Goal: Information Seeking & Learning: Learn about a topic

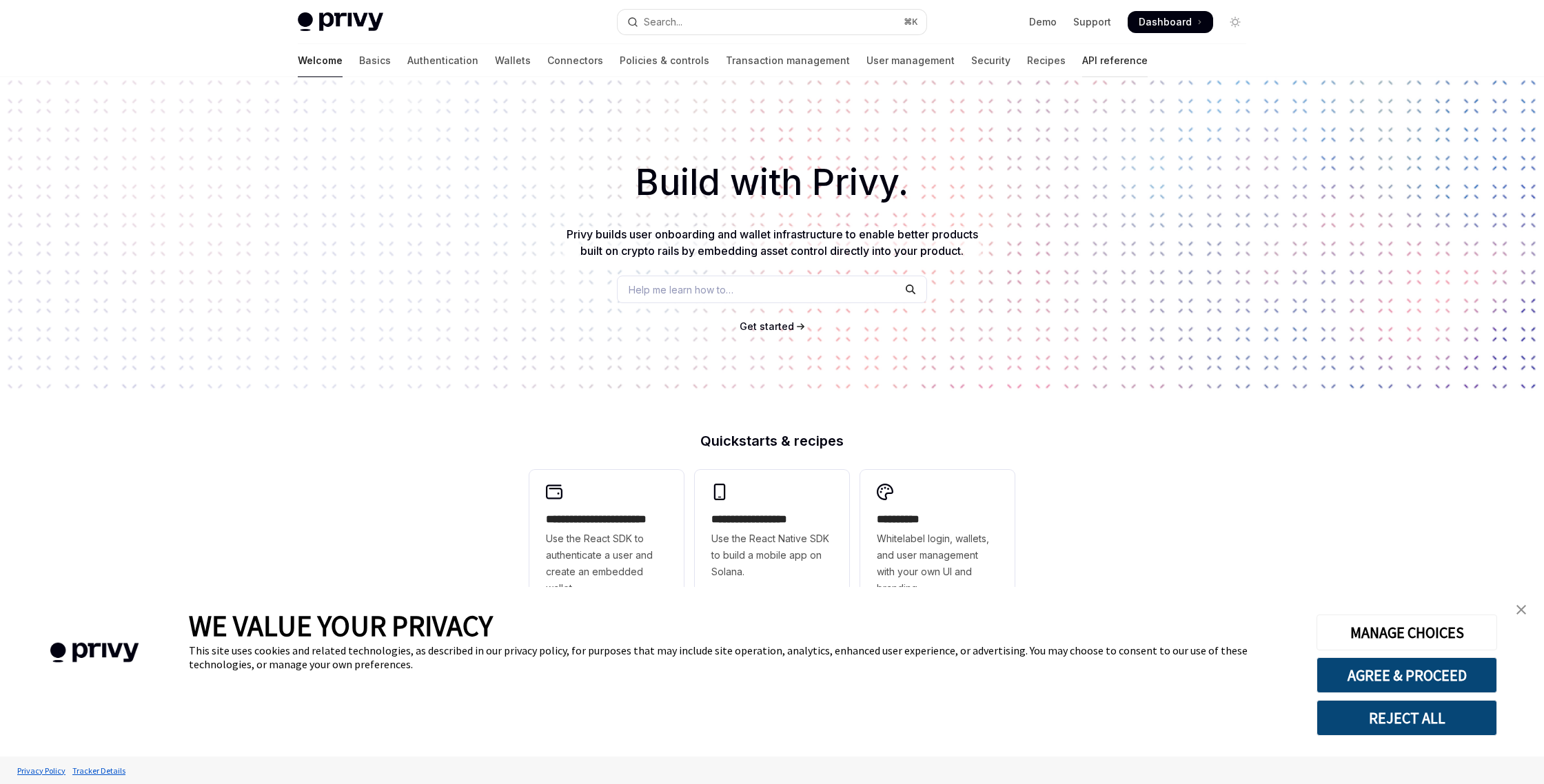
click at [1082, 60] on link "API reference" at bounding box center [1115, 60] width 66 height 33
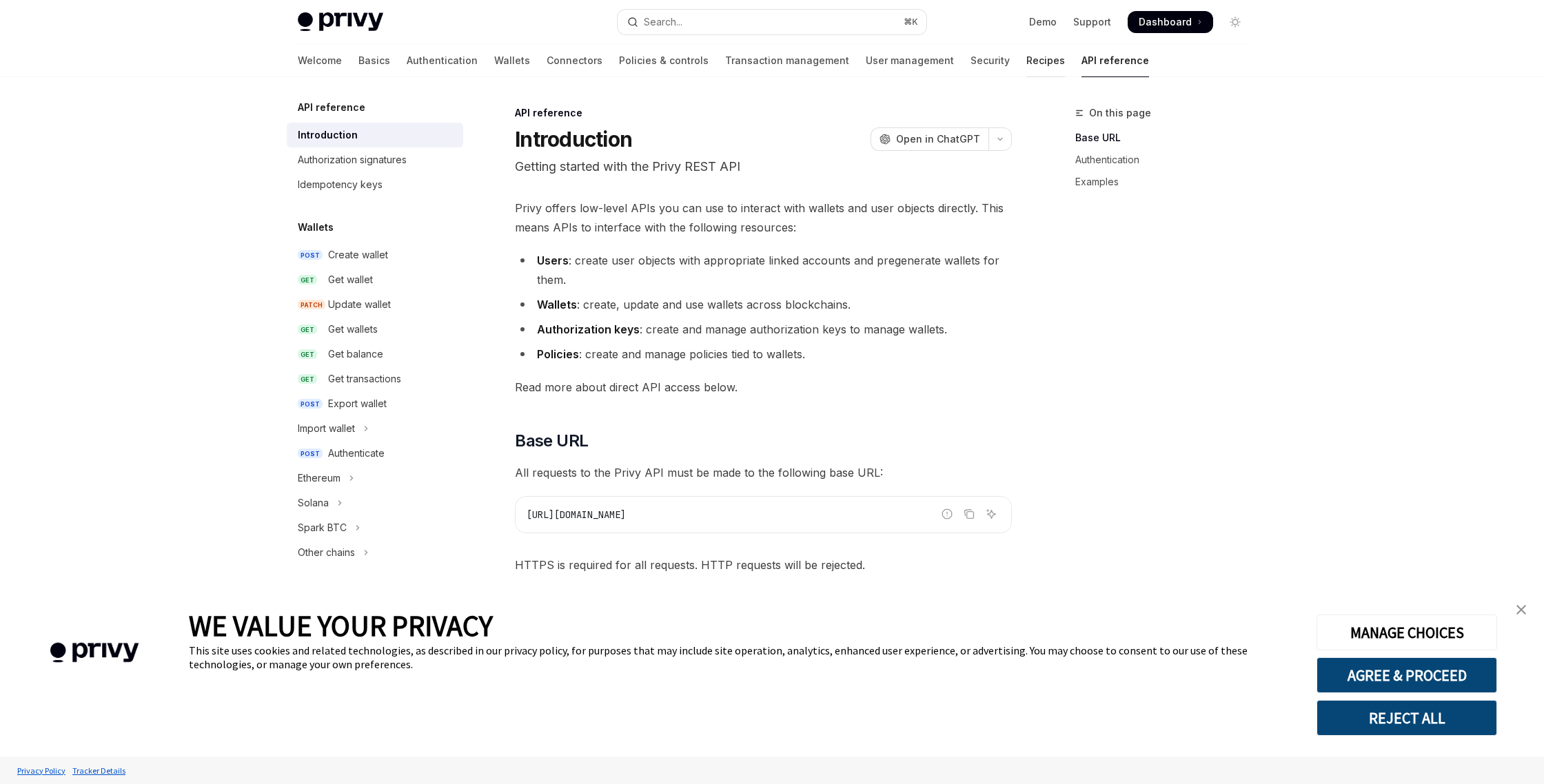
click at [1026, 60] on link "Recipes" at bounding box center [1045, 60] width 38 height 33
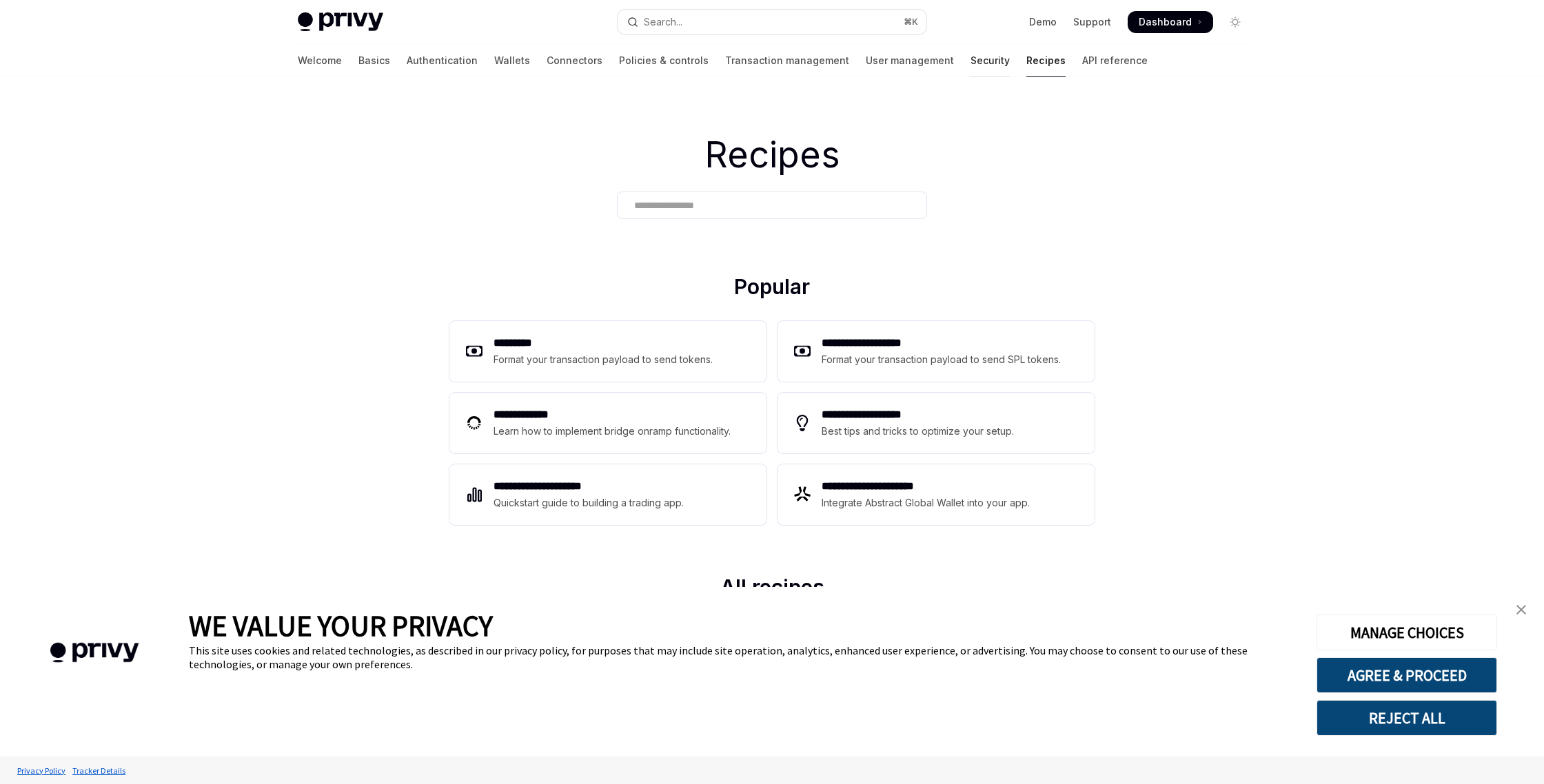
click at [970, 53] on link "Security" at bounding box center [990, 60] width 39 height 33
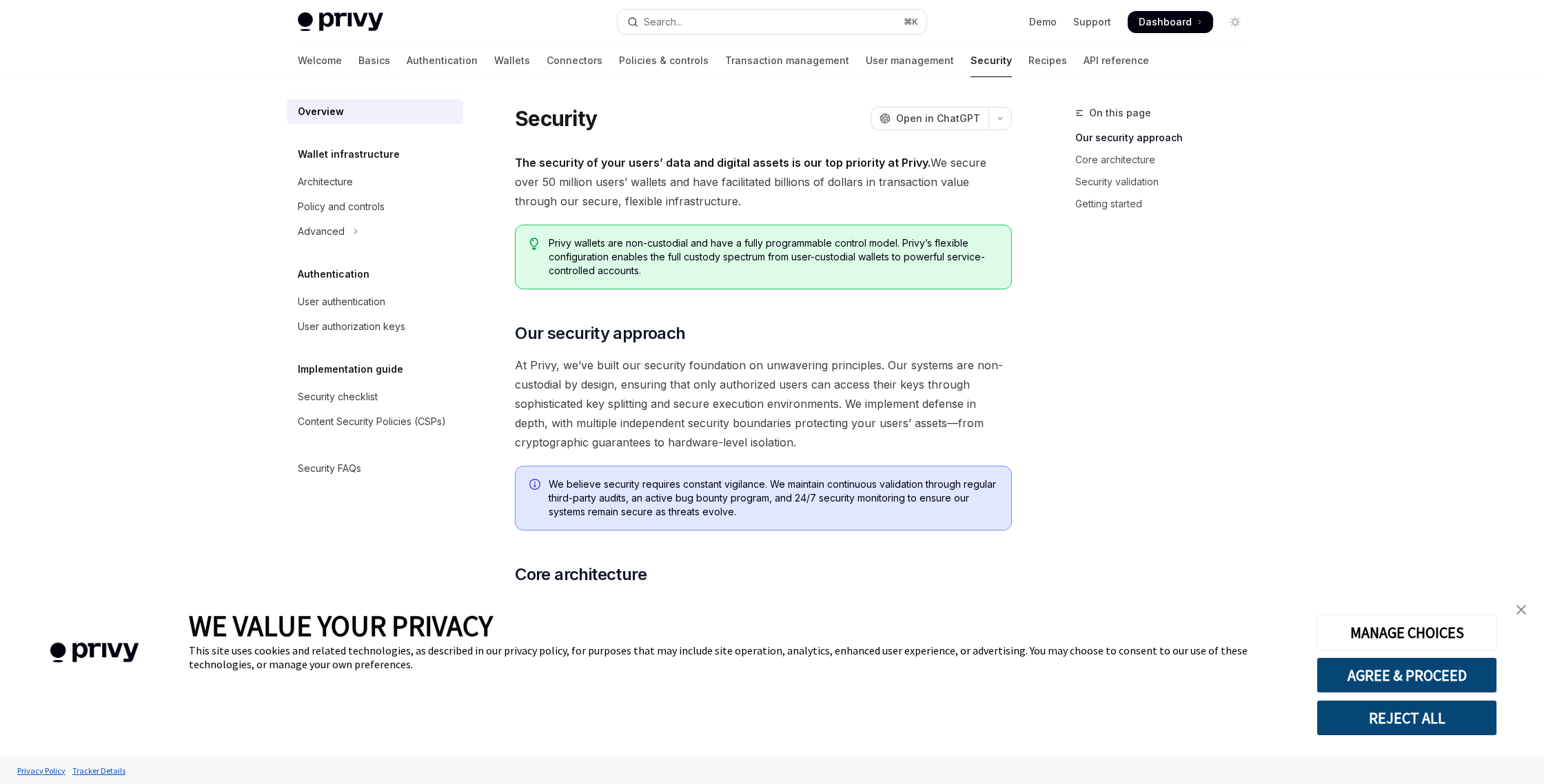
scroll to position [1, 0]
click at [363, 326] on div "User authorization keys" at bounding box center [351, 326] width 108 height 17
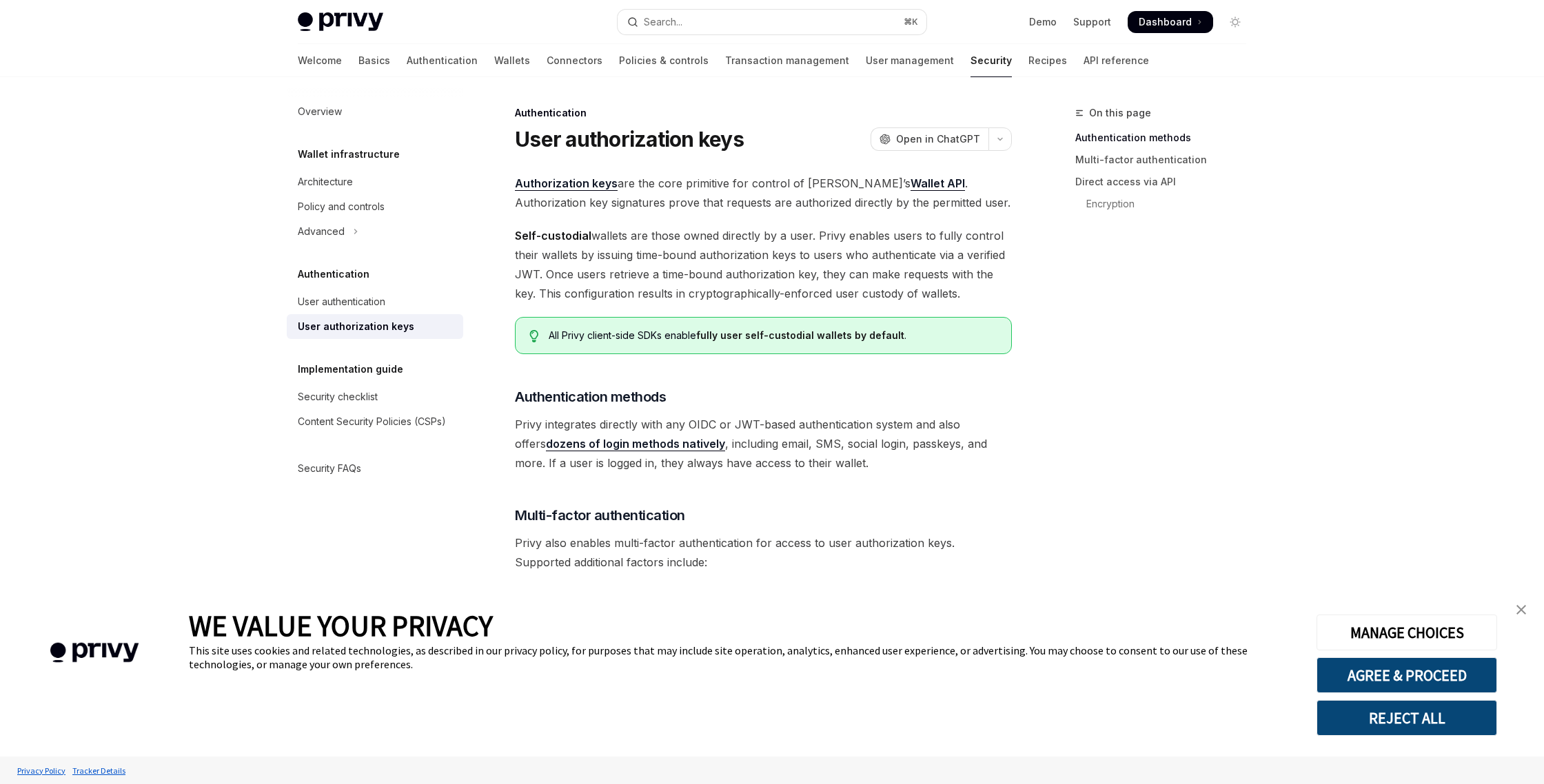
click at [984, 281] on span "Self-custodial wallets are those owned directly by a user. Privy enables users …" at bounding box center [763, 264] width 497 height 77
click at [333, 302] on div "User authentication" at bounding box center [342, 301] width 87 height 17
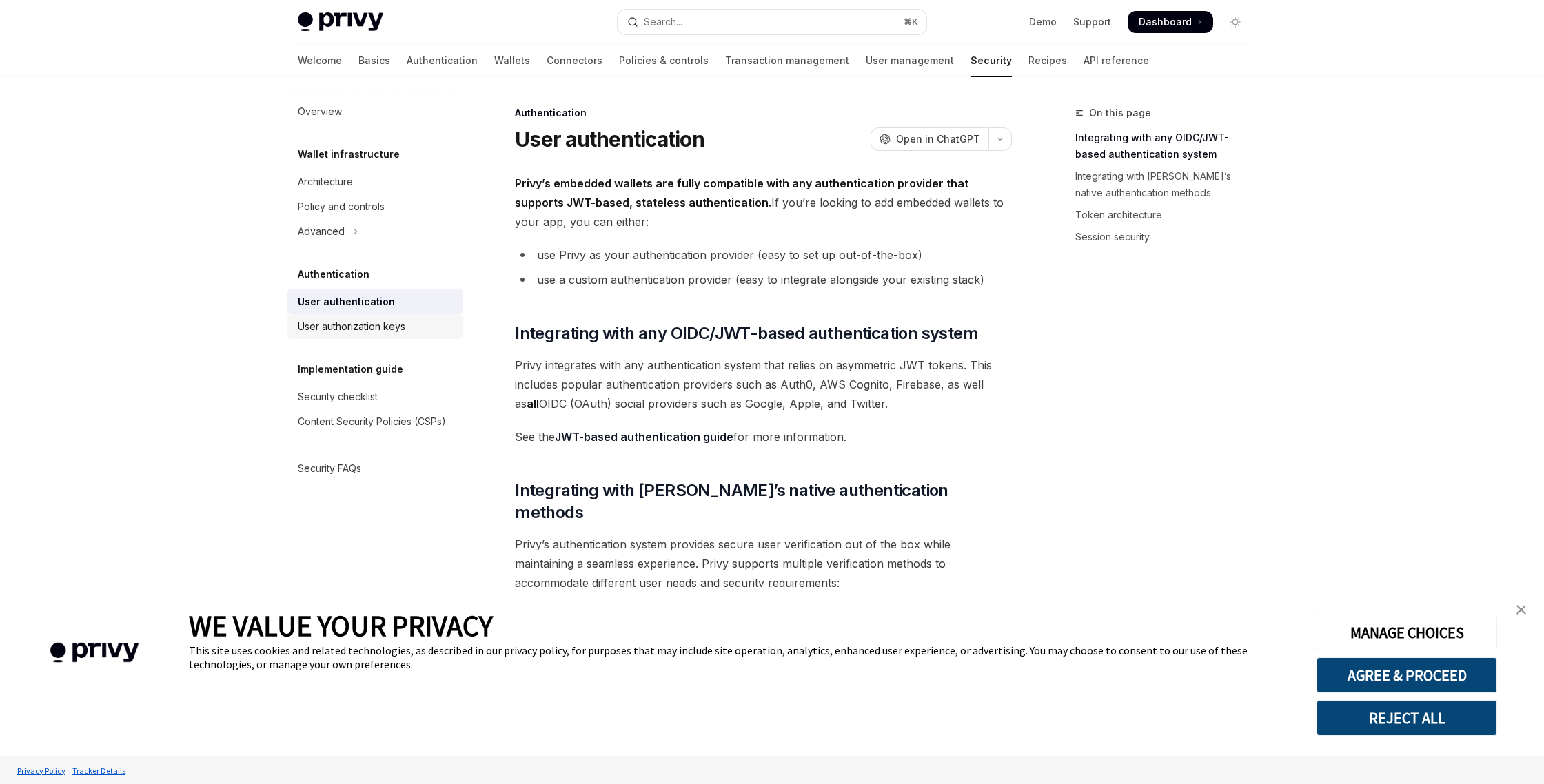
click at [342, 322] on div "User authorization keys" at bounding box center [351, 326] width 108 height 17
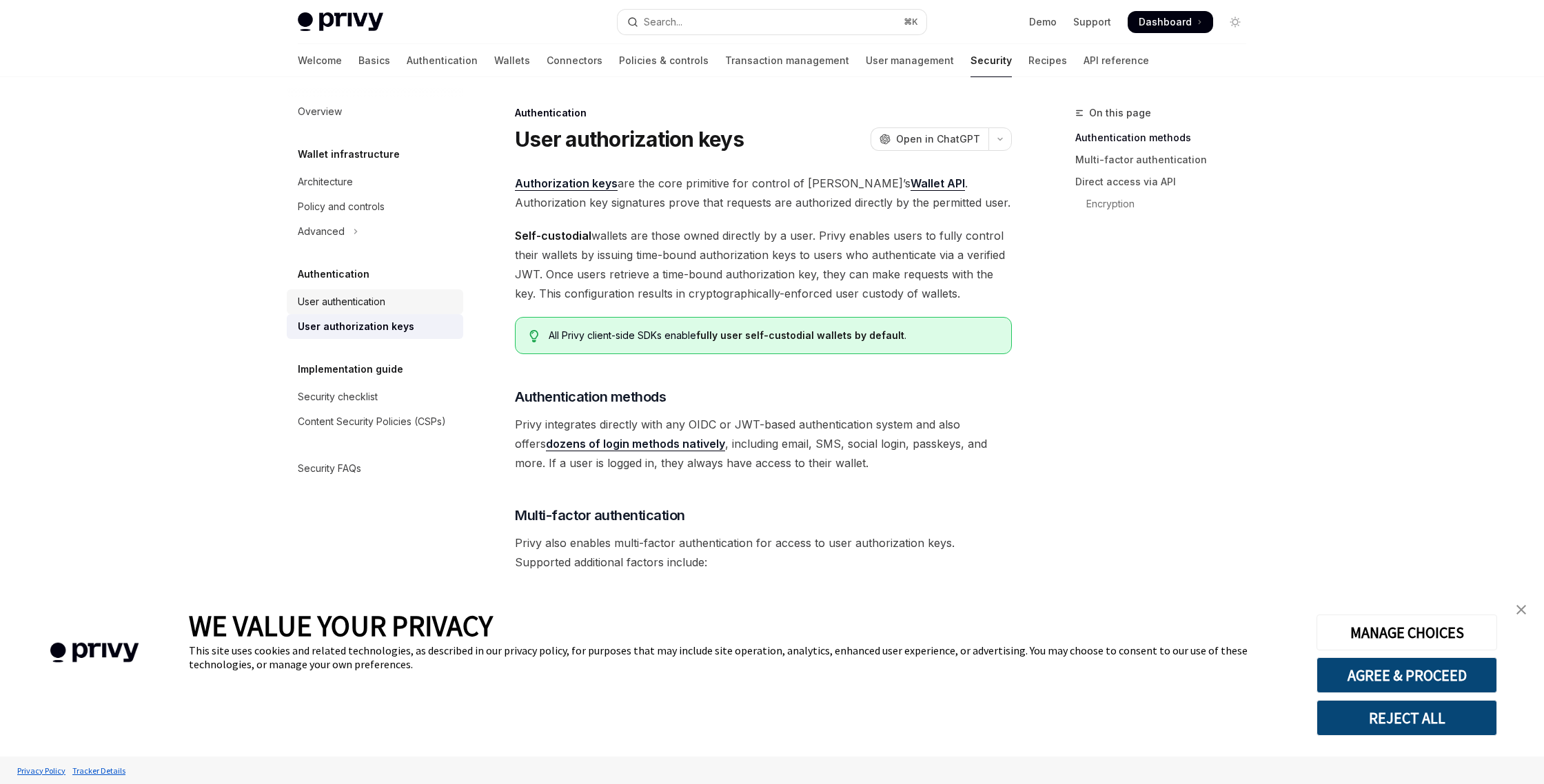
click at [360, 305] on div "User authentication" at bounding box center [342, 301] width 87 height 17
type textarea "*"
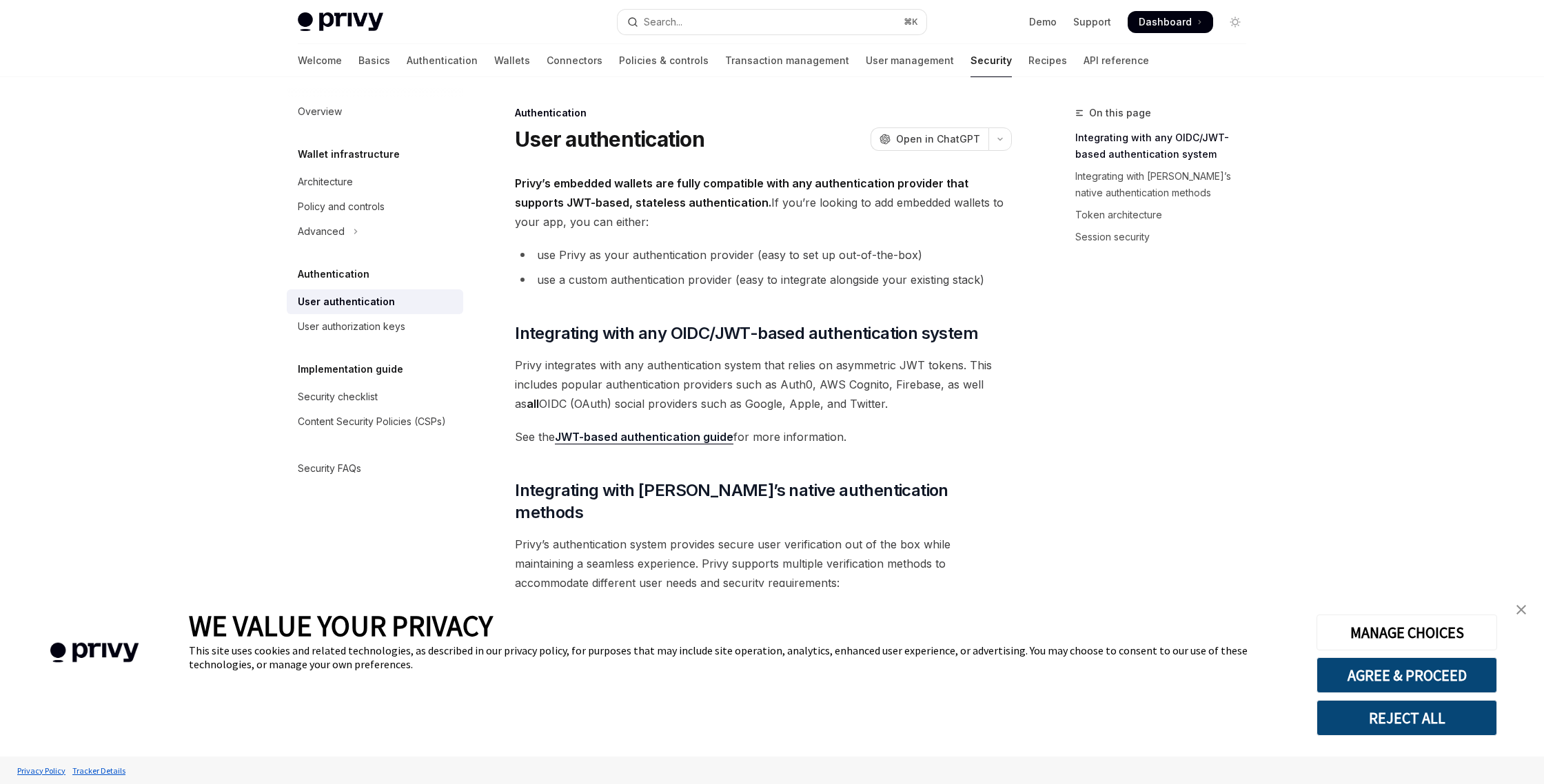
click at [1136, 435] on div "On this page Integrating with any OIDC/JWT-based authentication system Integrat…" at bounding box center [1153, 444] width 210 height 679
click at [1134, 236] on link "Session security" at bounding box center [1166, 236] width 182 height 22
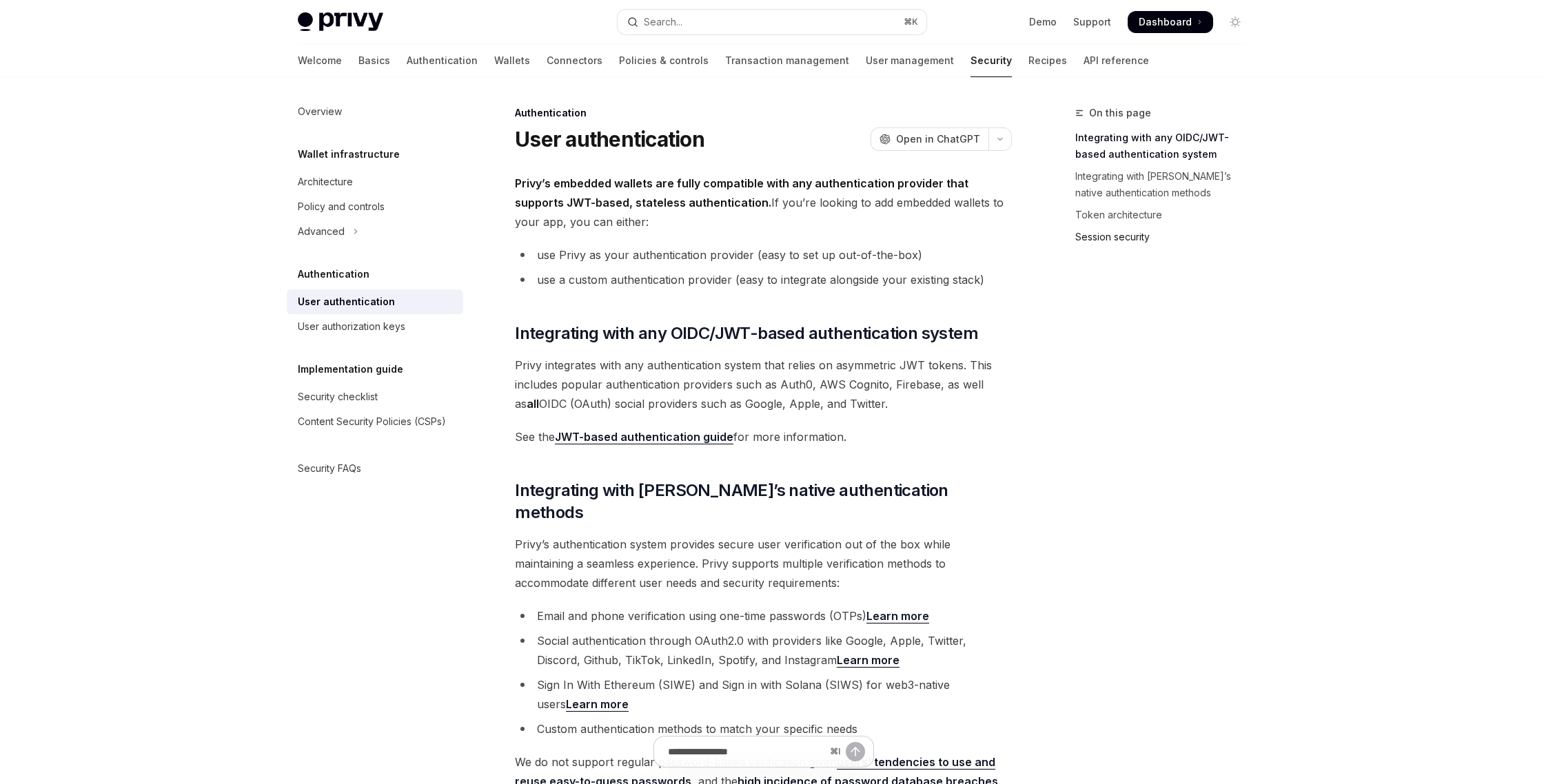
type textarea "*"
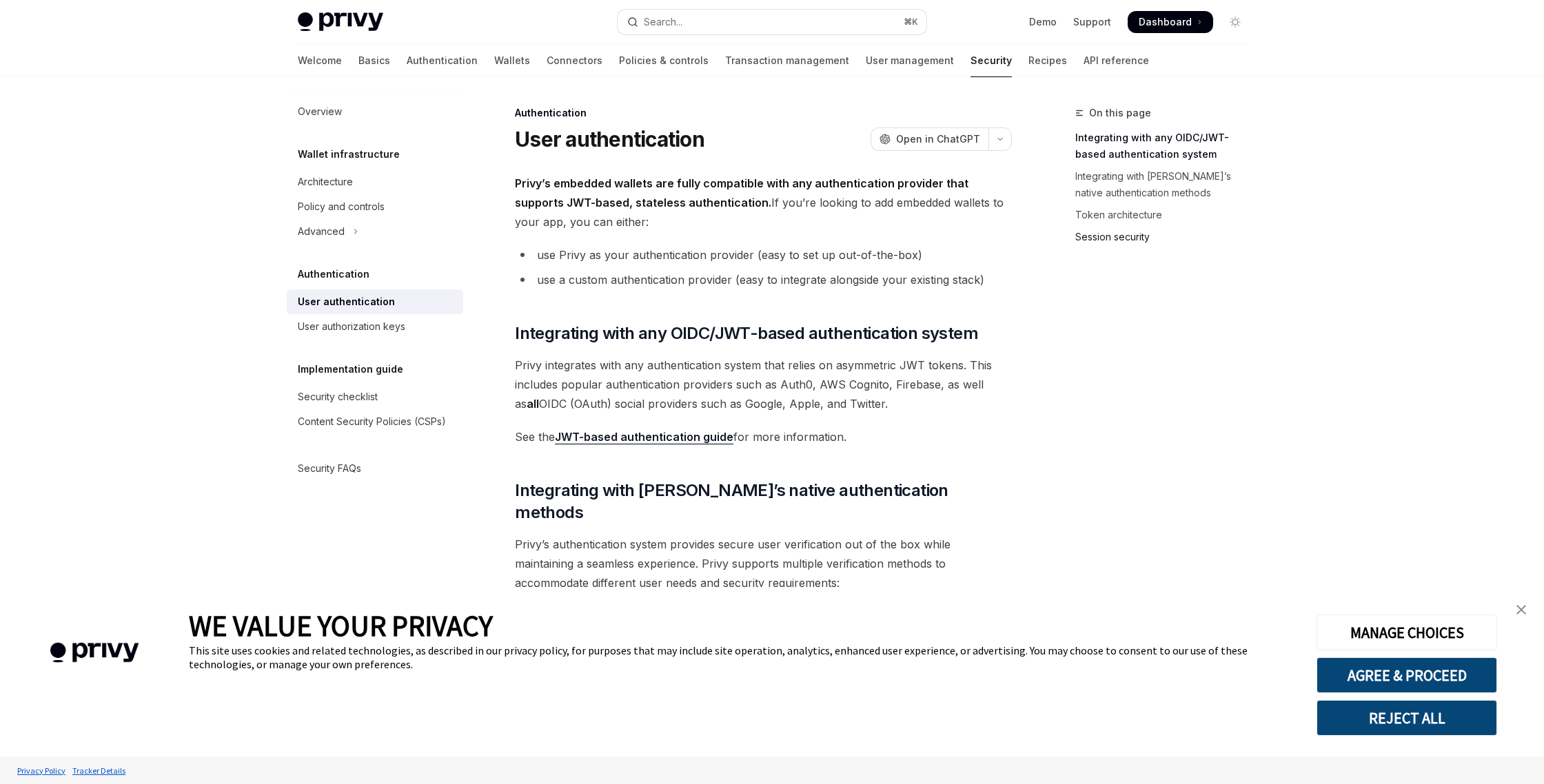
click at [1121, 237] on link "Session security" at bounding box center [1166, 236] width 182 height 22
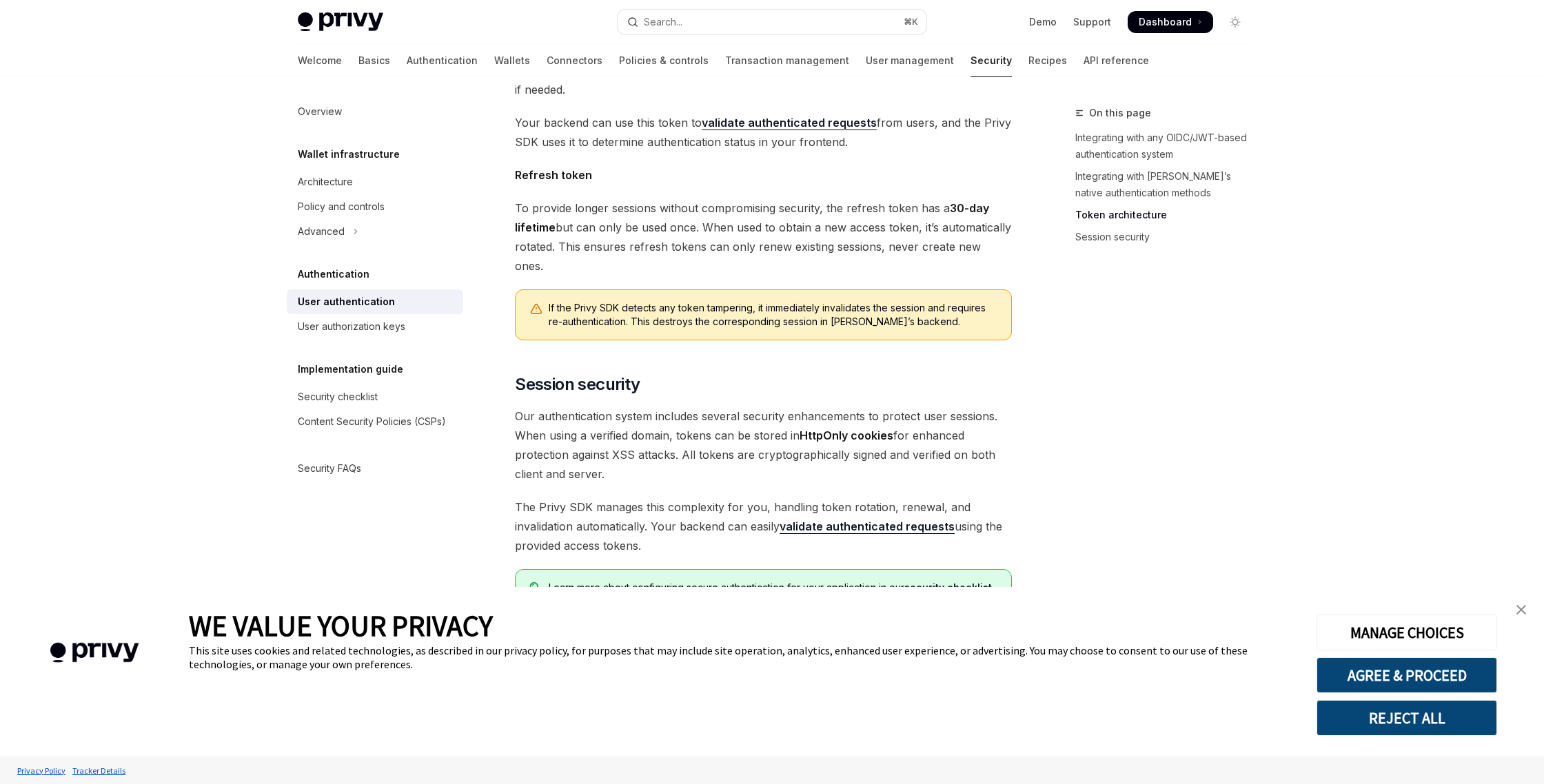
scroll to position [943, 0]
